Goal: Information Seeking & Learning: Learn about a topic

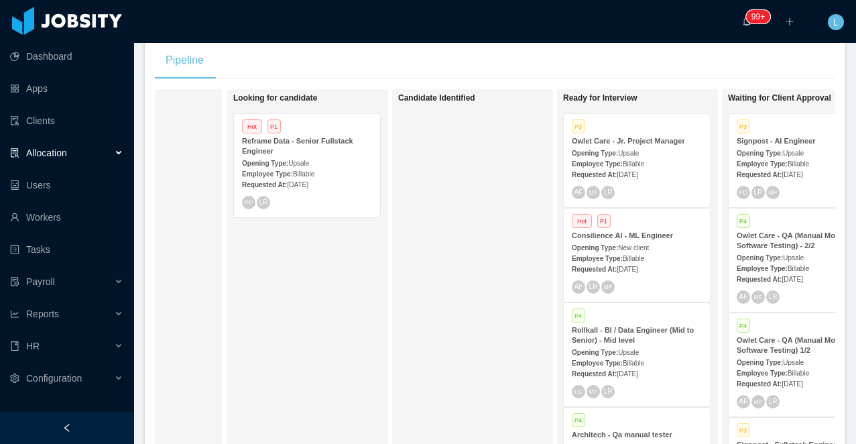
scroll to position [0, 111]
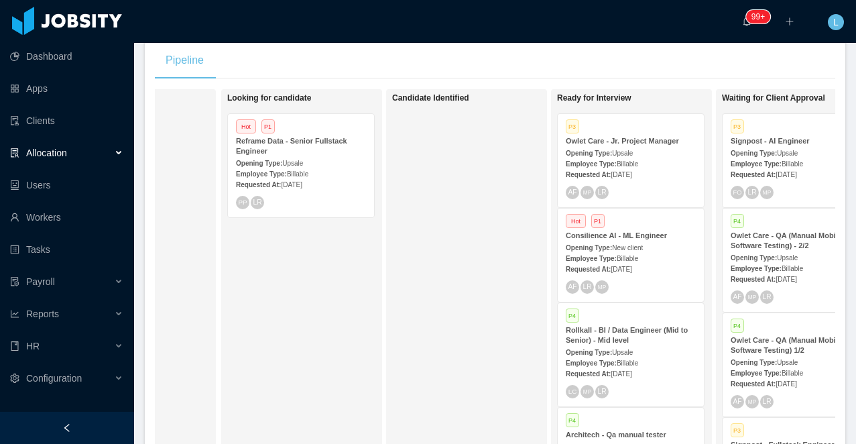
click at [321, 151] on div "Reframe Data - Senior Fullstack Engineer" at bounding box center [301, 146] width 130 height 20
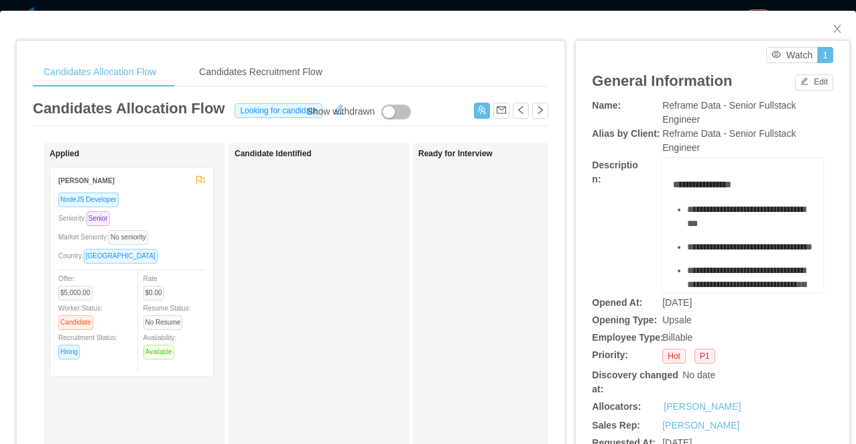
click at [177, 232] on div "Market Seniority: No seniority" at bounding box center [131, 236] width 147 height 15
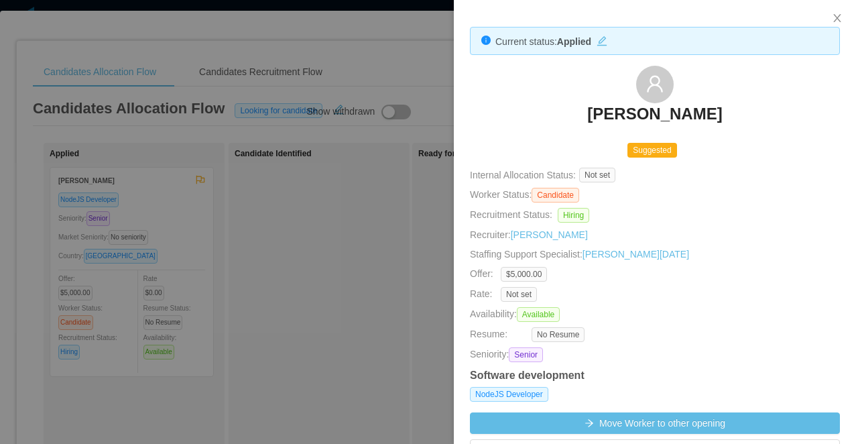
click at [619, 111] on h3 "[PERSON_NAME]" at bounding box center [654, 113] width 135 height 21
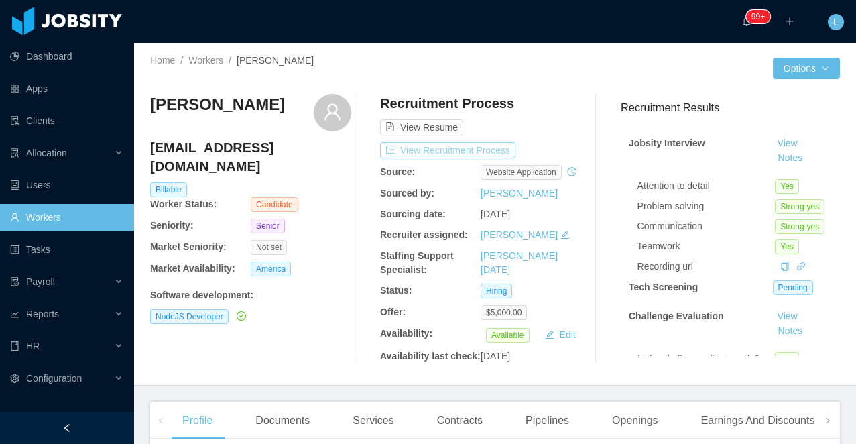
click at [455, 149] on button "View Recruitment Process" at bounding box center [447, 150] width 135 height 16
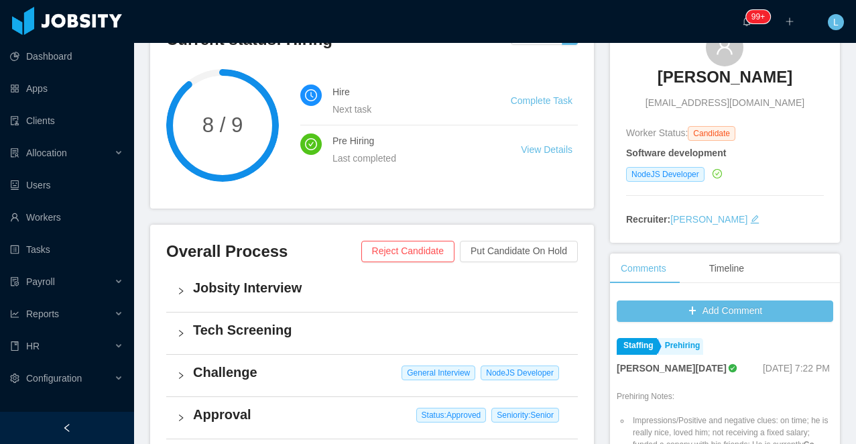
scroll to position [128, 0]
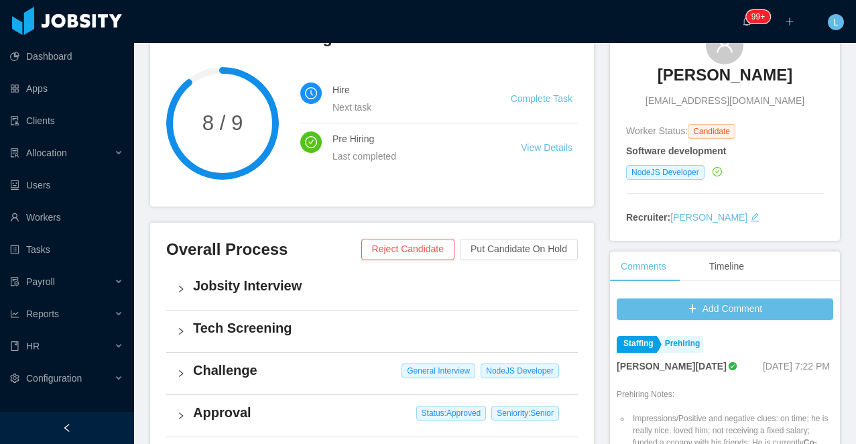
click at [340, 289] on h4 "Jobsity Interview" at bounding box center [380, 285] width 374 height 19
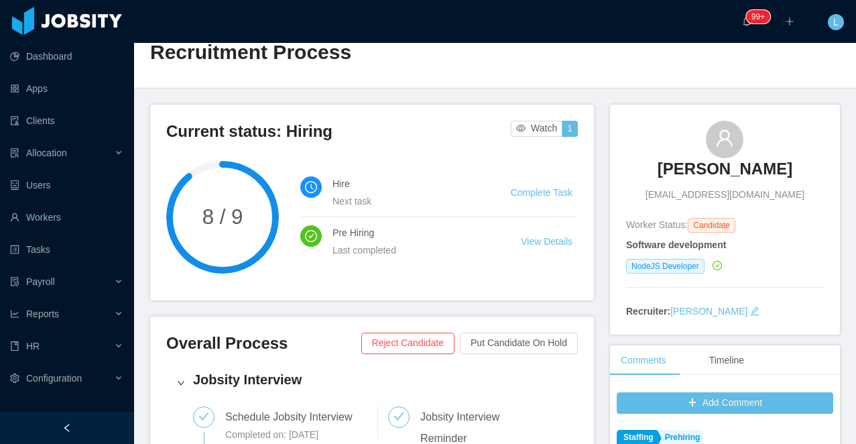
scroll to position [0, 0]
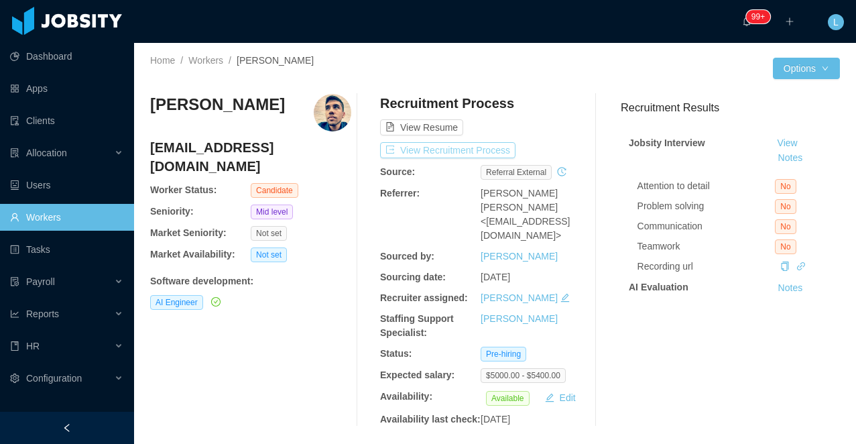
click at [425, 147] on button "View Recruitment Process" at bounding box center [447, 150] width 135 height 16
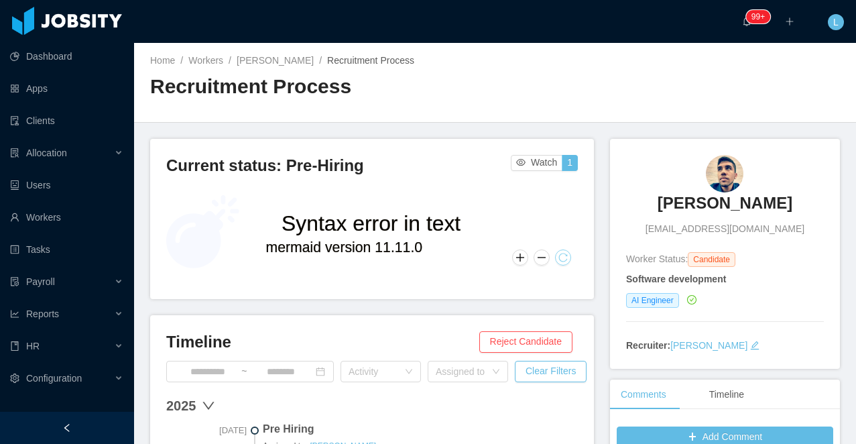
click at [564, 261] on button at bounding box center [563, 257] width 16 height 16
click at [564, 257] on button at bounding box center [563, 257] width 16 height 16
click at [212, 64] on link "Workers" at bounding box center [205, 60] width 35 height 11
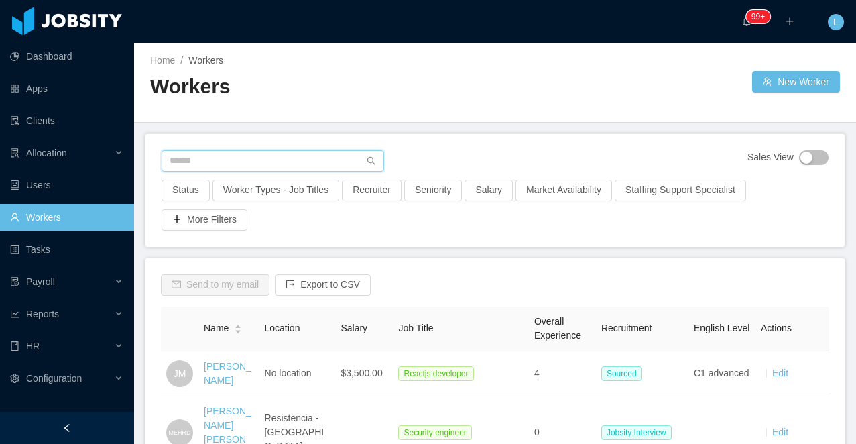
click at [230, 163] on input "text" at bounding box center [273, 160] width 222 height 21
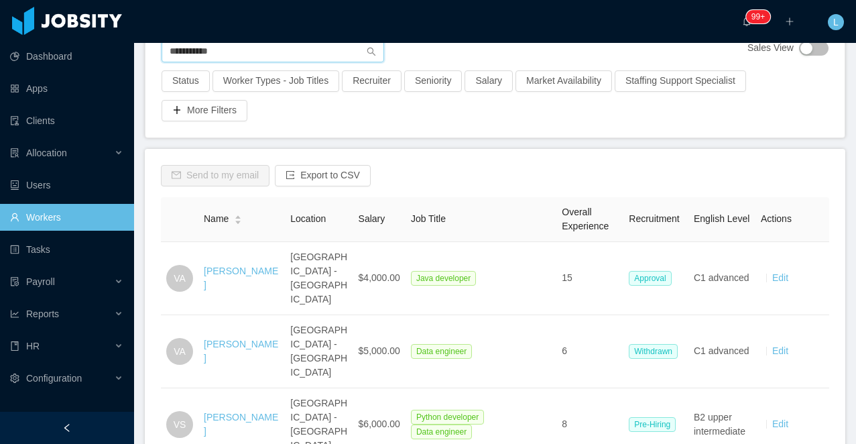
scroll to position [121, 0]
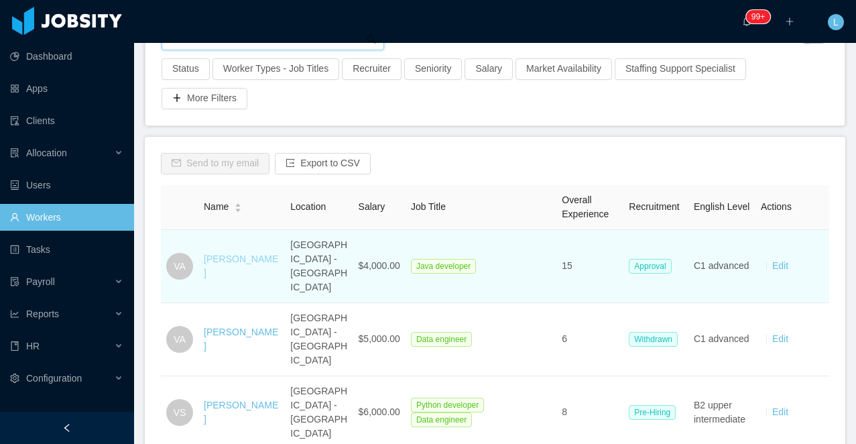
type input "**********"
click at [227, 255] on link "Vitor Alves" at bounding box center [241, 265] width 74 height 25
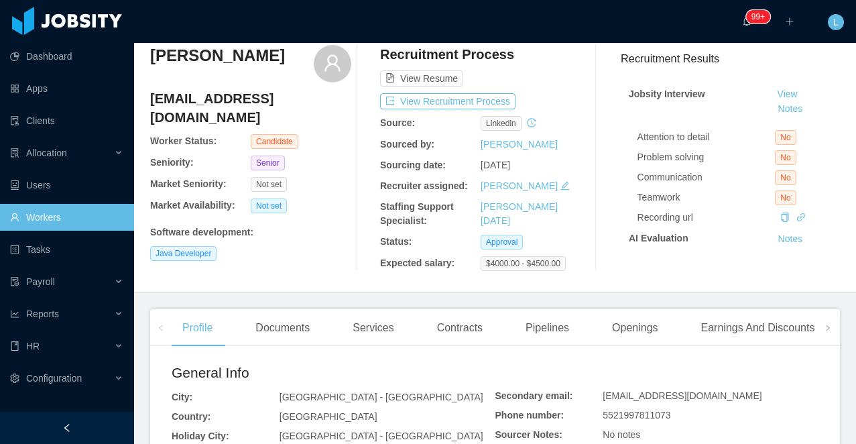
scroll to position [38, 0]
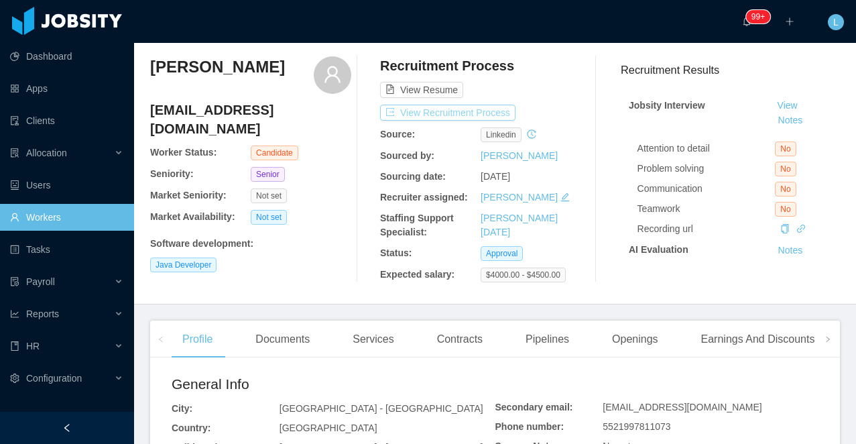
click at [457, 113] on button "View Recruitment Process" at bounding box center [447, 113] width 135 height 16
